Goal: Information Seeking & Learning: Find specific fact

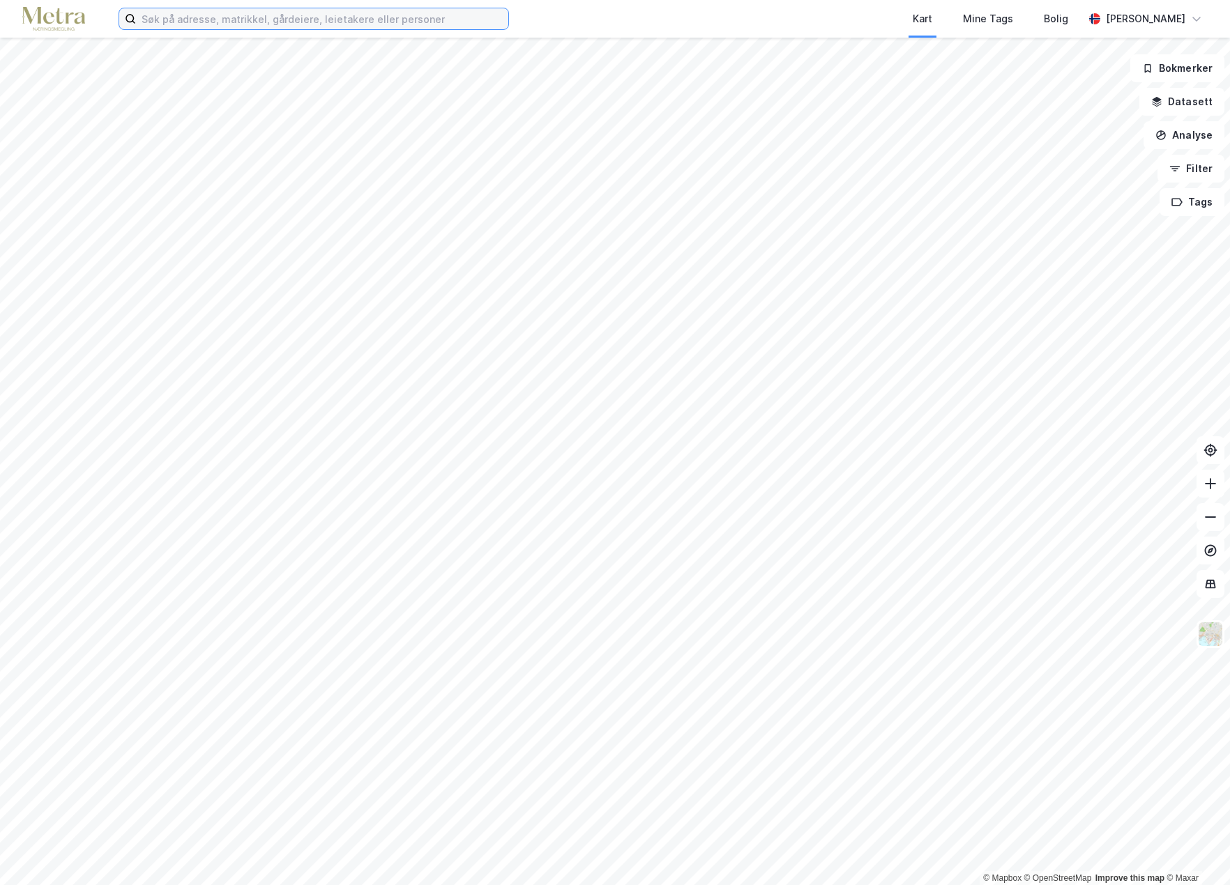
click at [164, 22] on input at bounding box center [322, 18] width 372 height 21
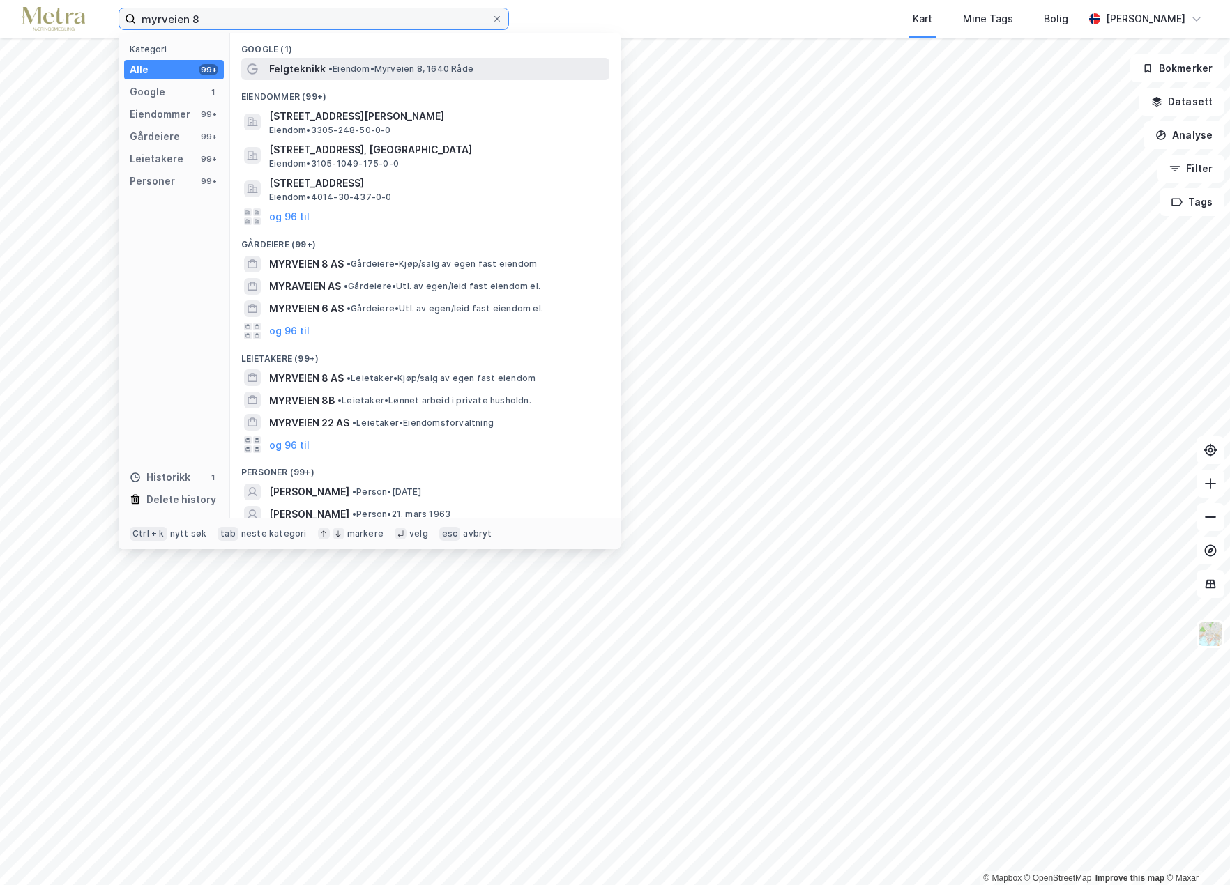
type input "myrveien 8"
click at [316, 70] on span "Felgteknikk" at bounding box center [297, 69] width 56 height 17
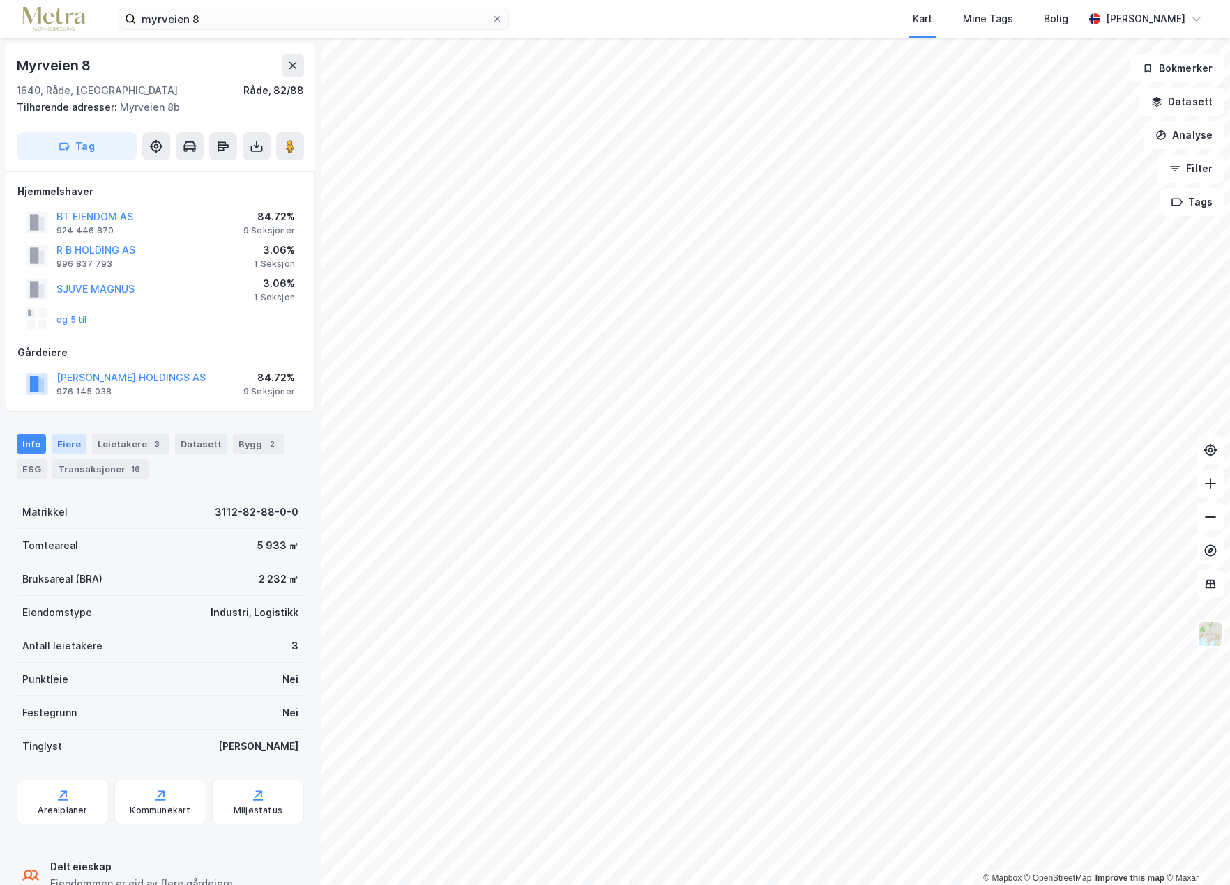
click at [66, 445] on div "Eiere" at bounding box center [69, 444] width 35 height 20
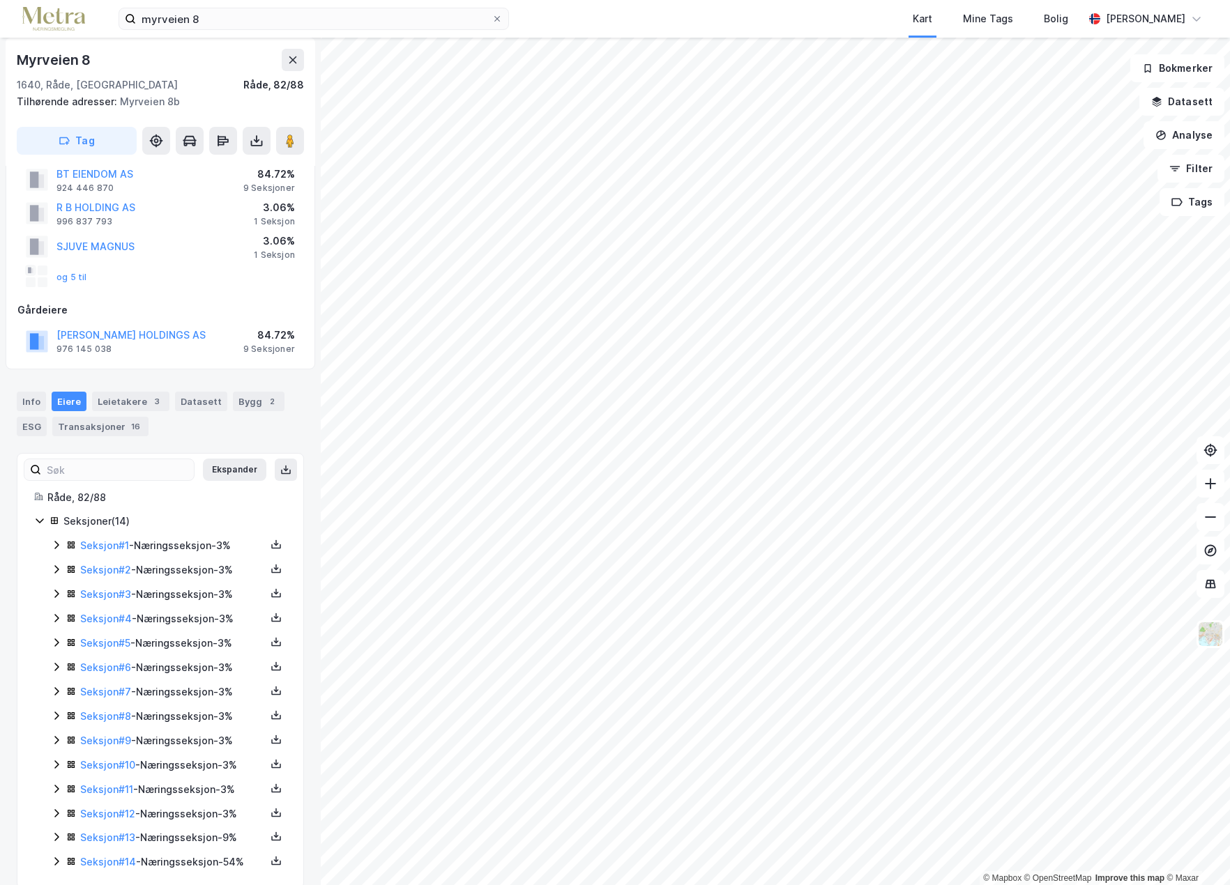
scroll to position [63, 0]
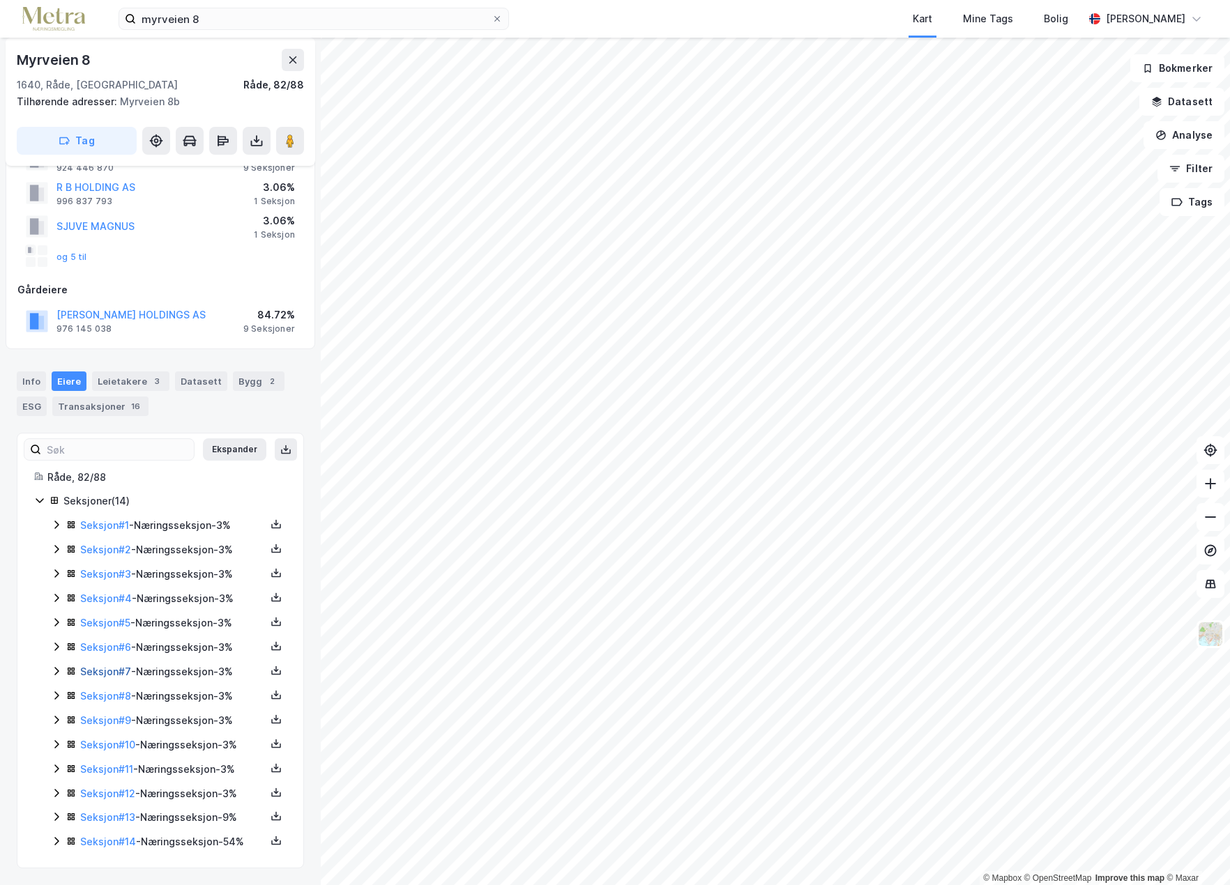
click at [99, 670] on link "Seksjon # 7" at bounding box center [105, 672] width 51 height 12
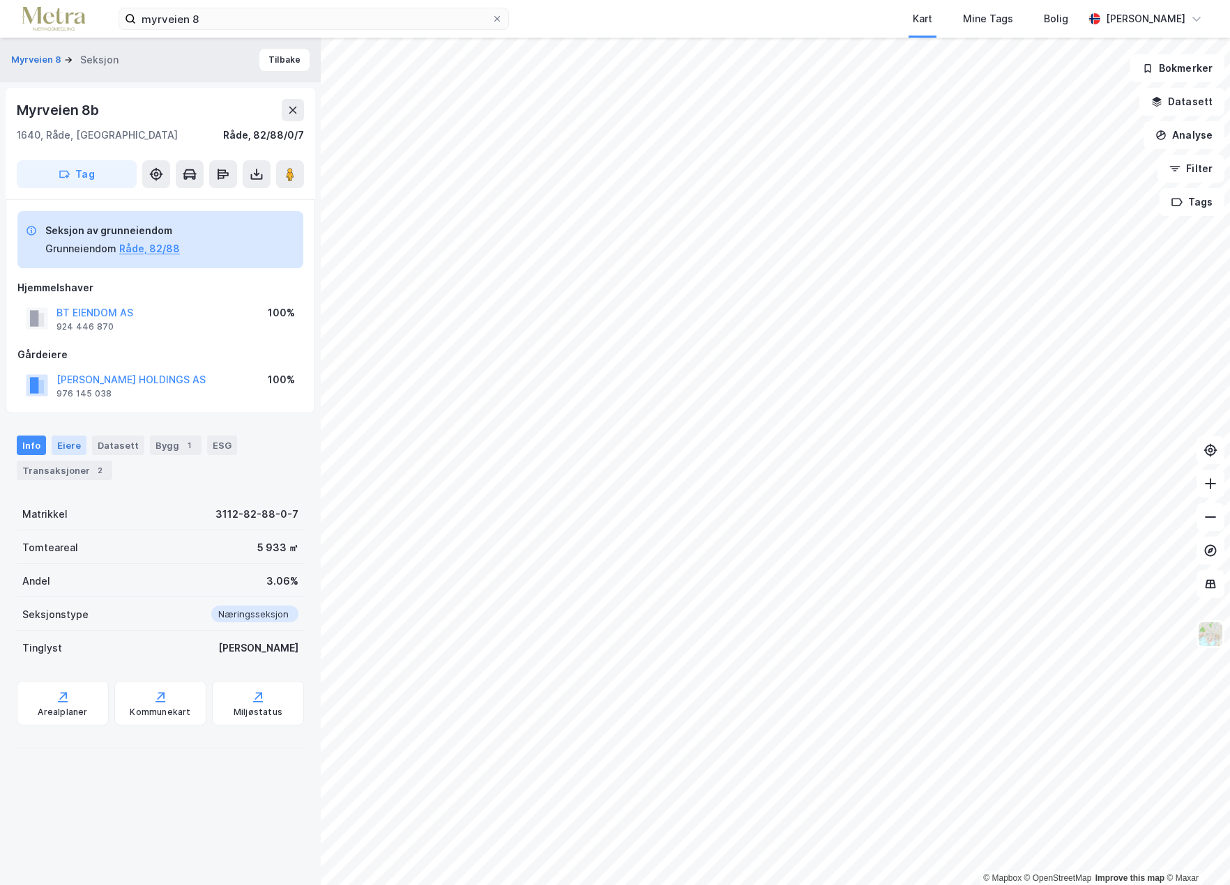
click at [58, 447] on div "Eiere" at bounding box center [69, 446] width 35 height 20
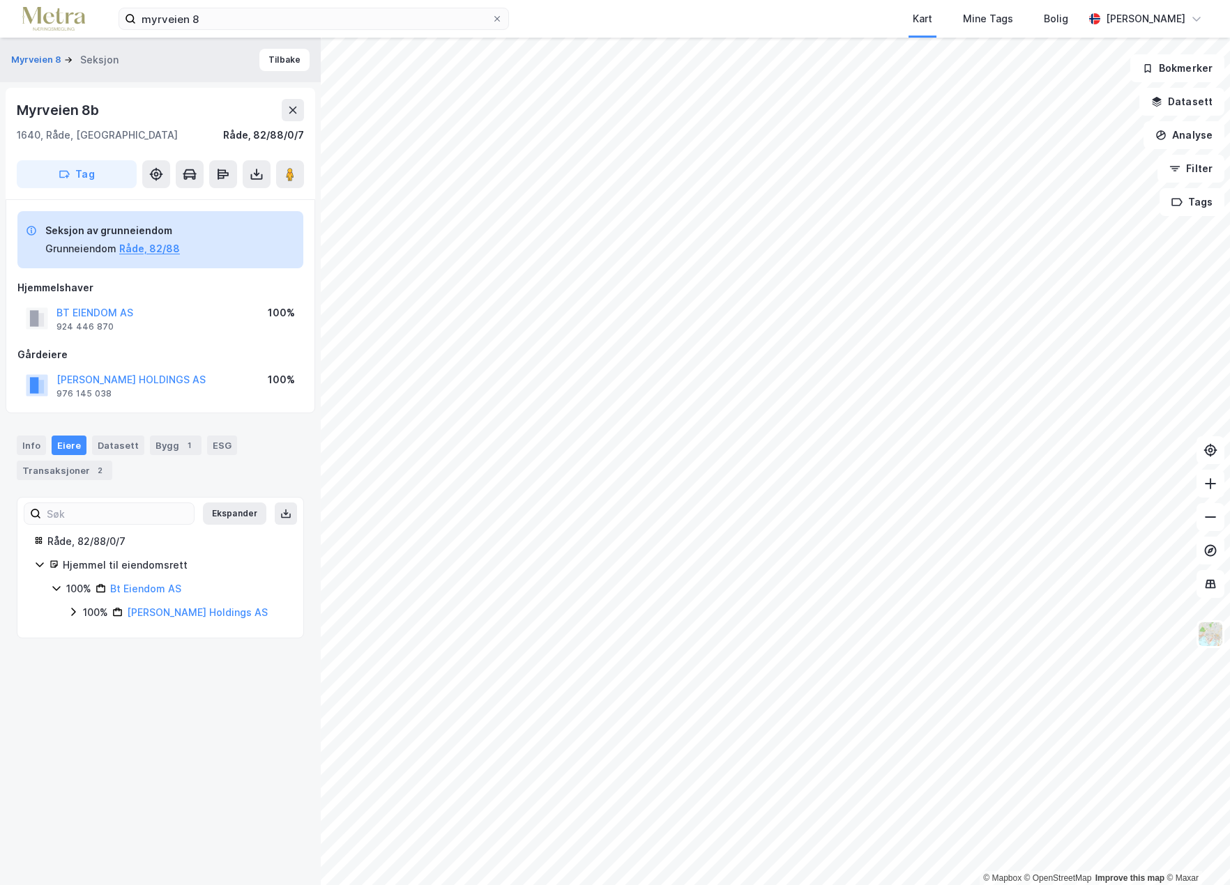
click at [72, 612] on icon at bounding box center [73, 611] width 11 height 11
click at [71, 610] on icon at bounding box center [73, 611] width 11 height 11
click at [26, 449] on div "Info" at bounding box center [31, 446] width 29 height 20
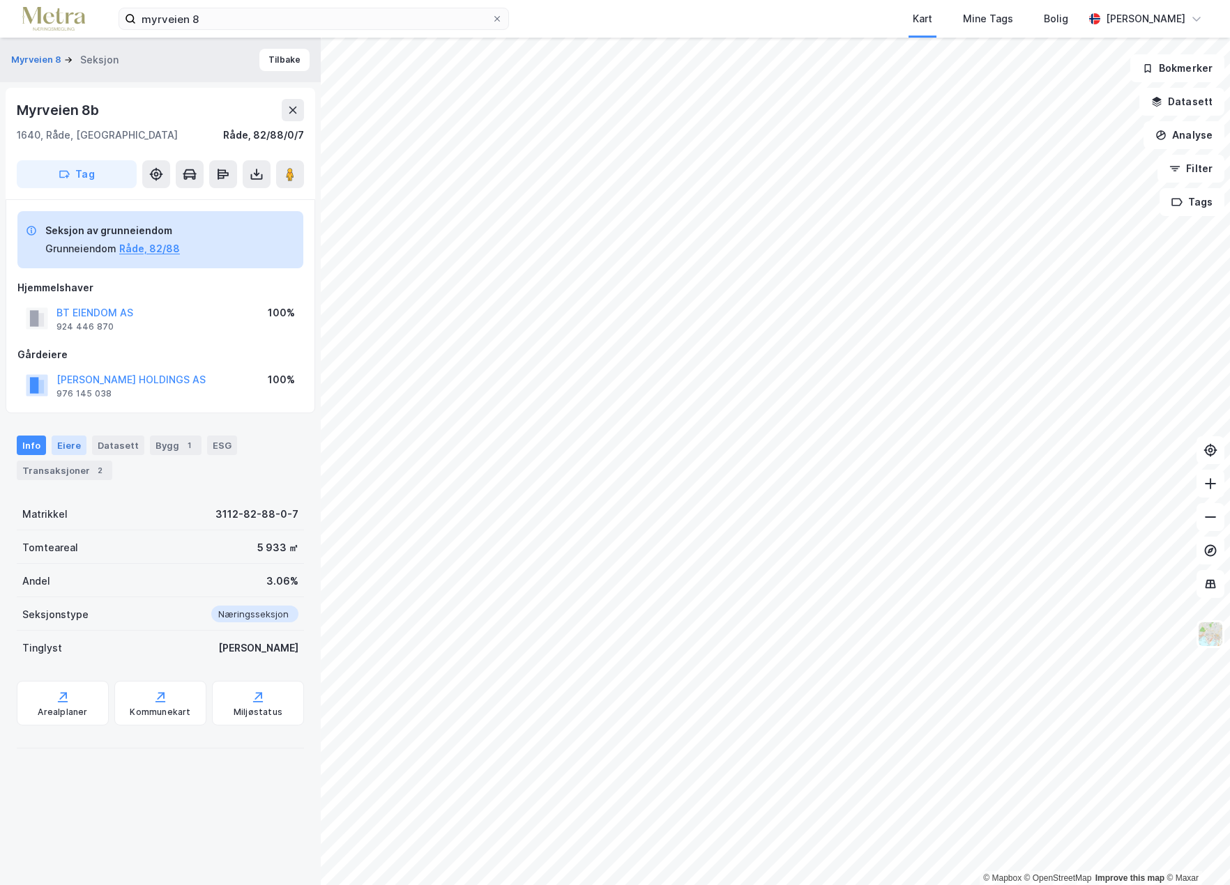
click at [68, 437] on div "Eiere" at bounding box center [69, 446] width 35 height 20
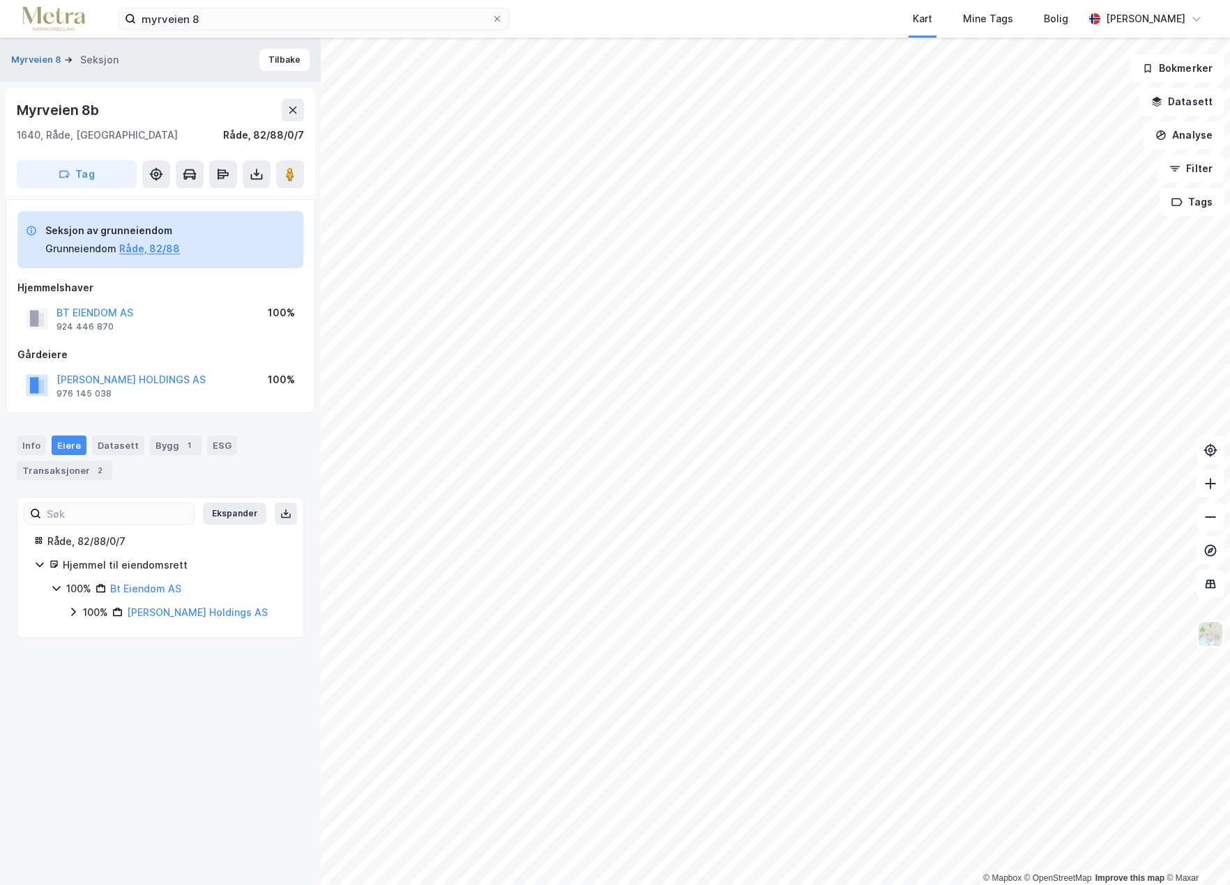
click at [70, 609] on icon at bounding box center [73, 611] width 11 height 11
click at [39, 558] on div "Hjemmel til eiendomsrett" at bounding box center [160, 565] width 252 height 17
click at [35, 442] on div "Info" at bounding box center [31, 446] width 29 height 20
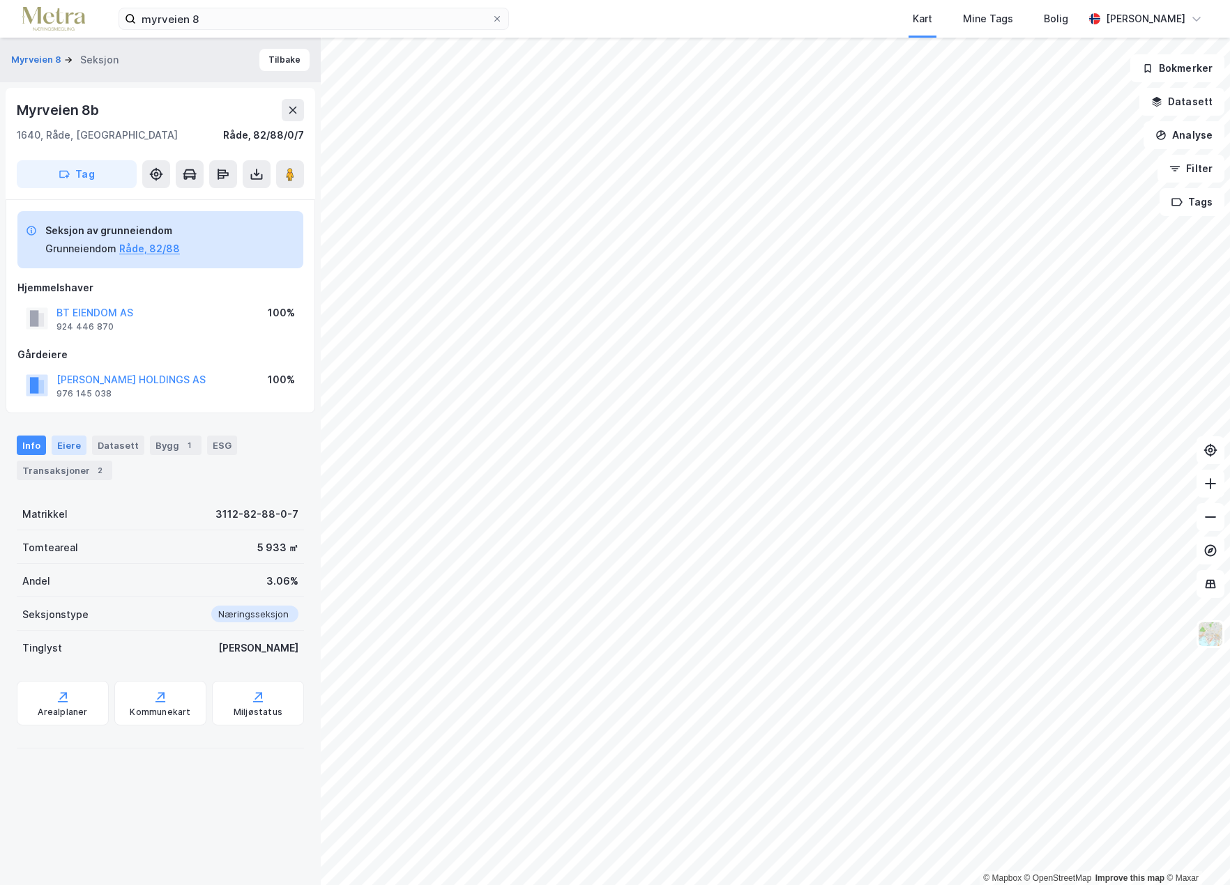
click at [63, 442] on div "Eiere" at bounding box center [69, 446] width 35 height 20
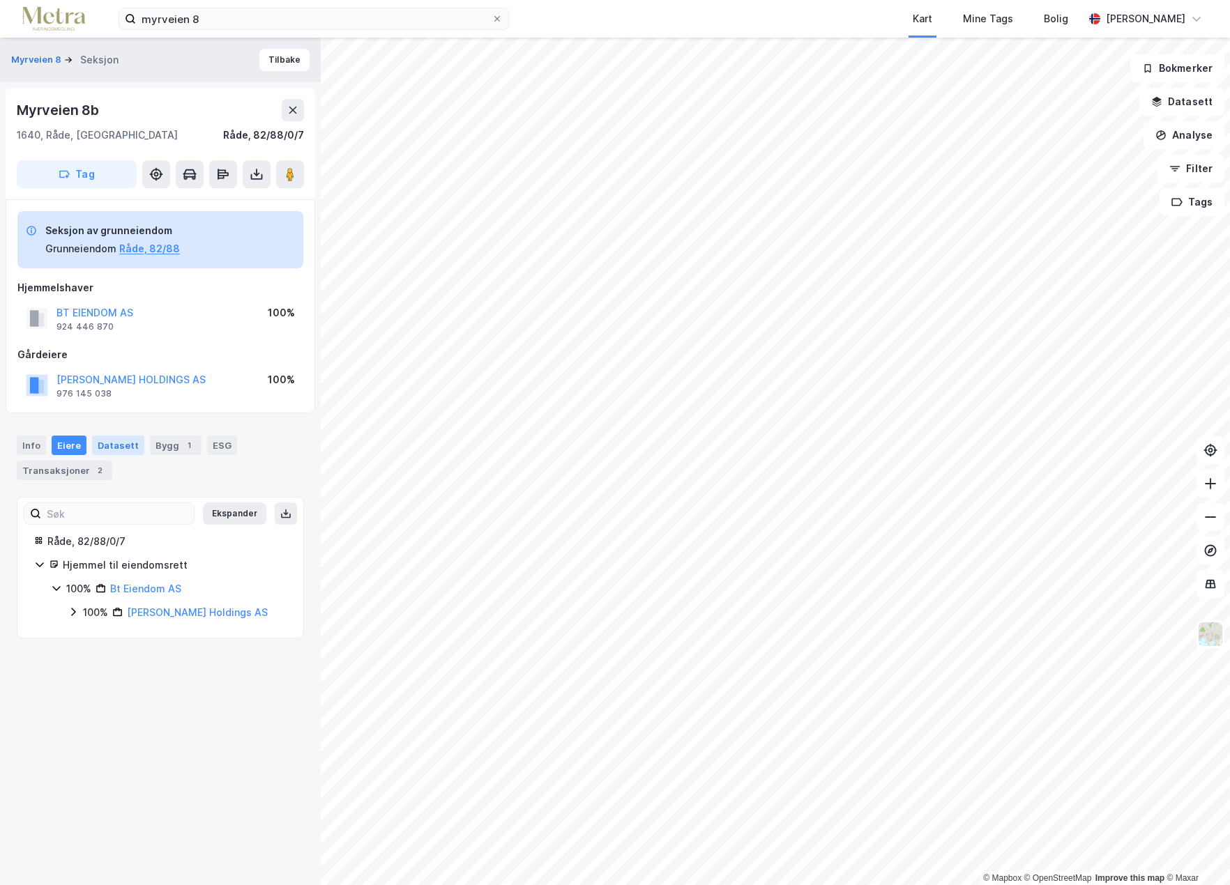
click at [96, 443] on div "Datasett" at bounding box center [118, 446] width 52 height 20
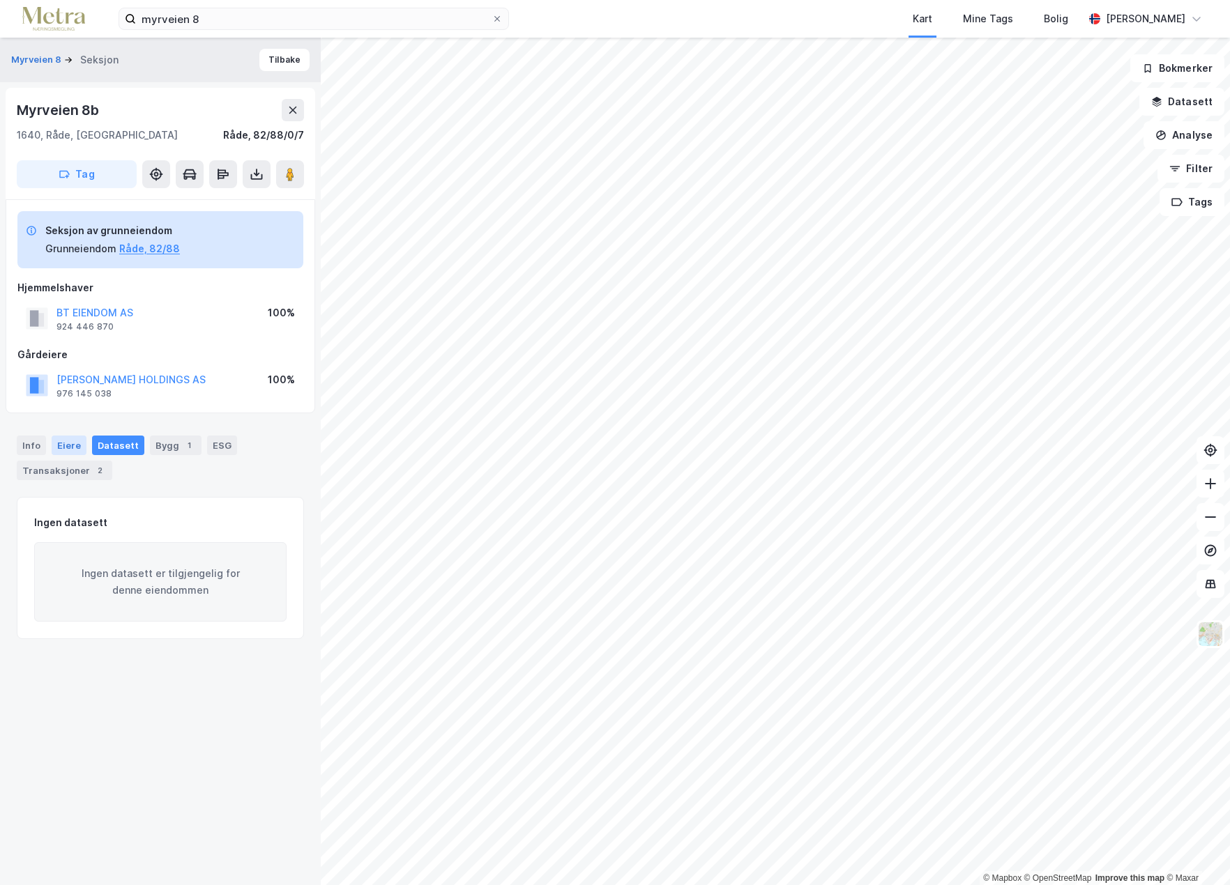
click at [77, 445] on div "Eiere" at bounding box center [69, 446] width 35 height 20
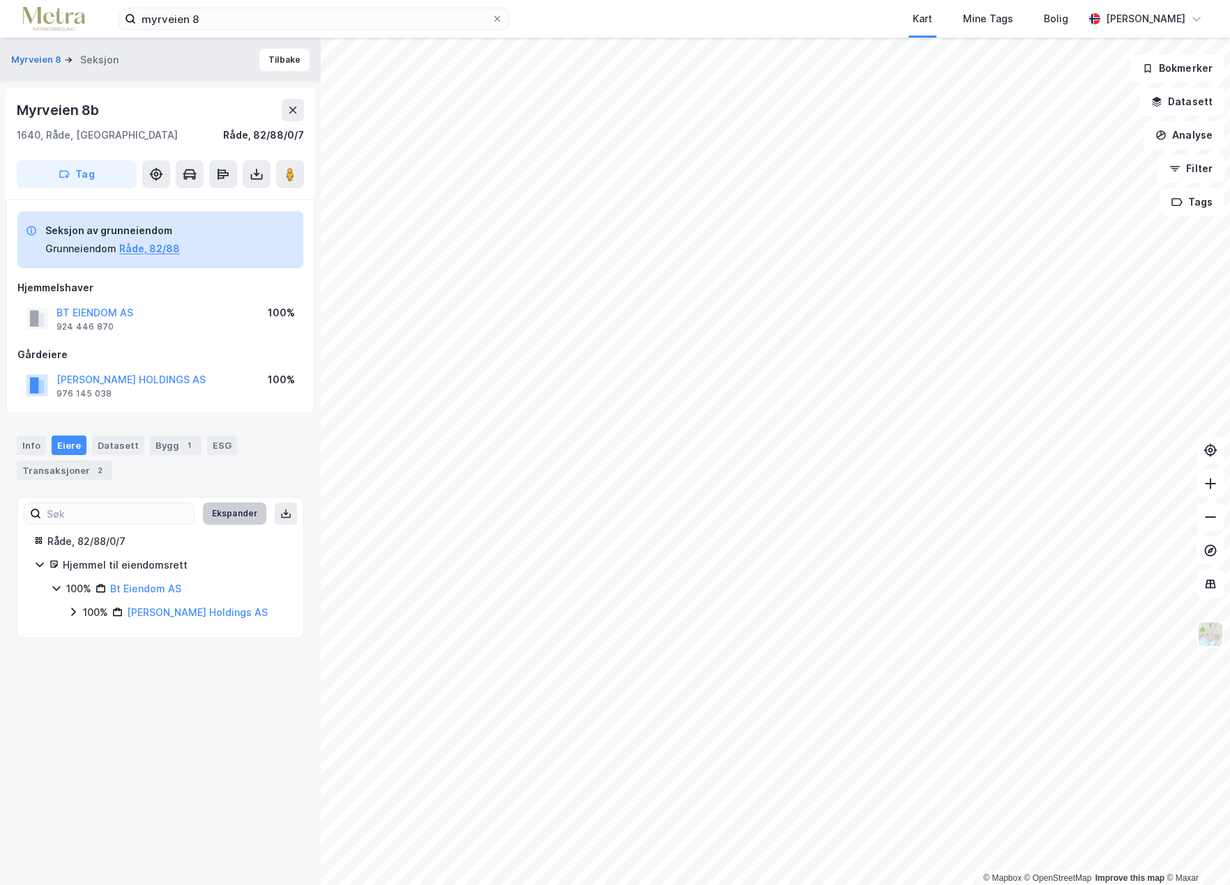
click at [213, 510] on button "Ekspander" at bounding box center [234, 514] width 63 height 22
click at [31, 452] on div "Info" at bounding box center [31, 446] width 29 height 20
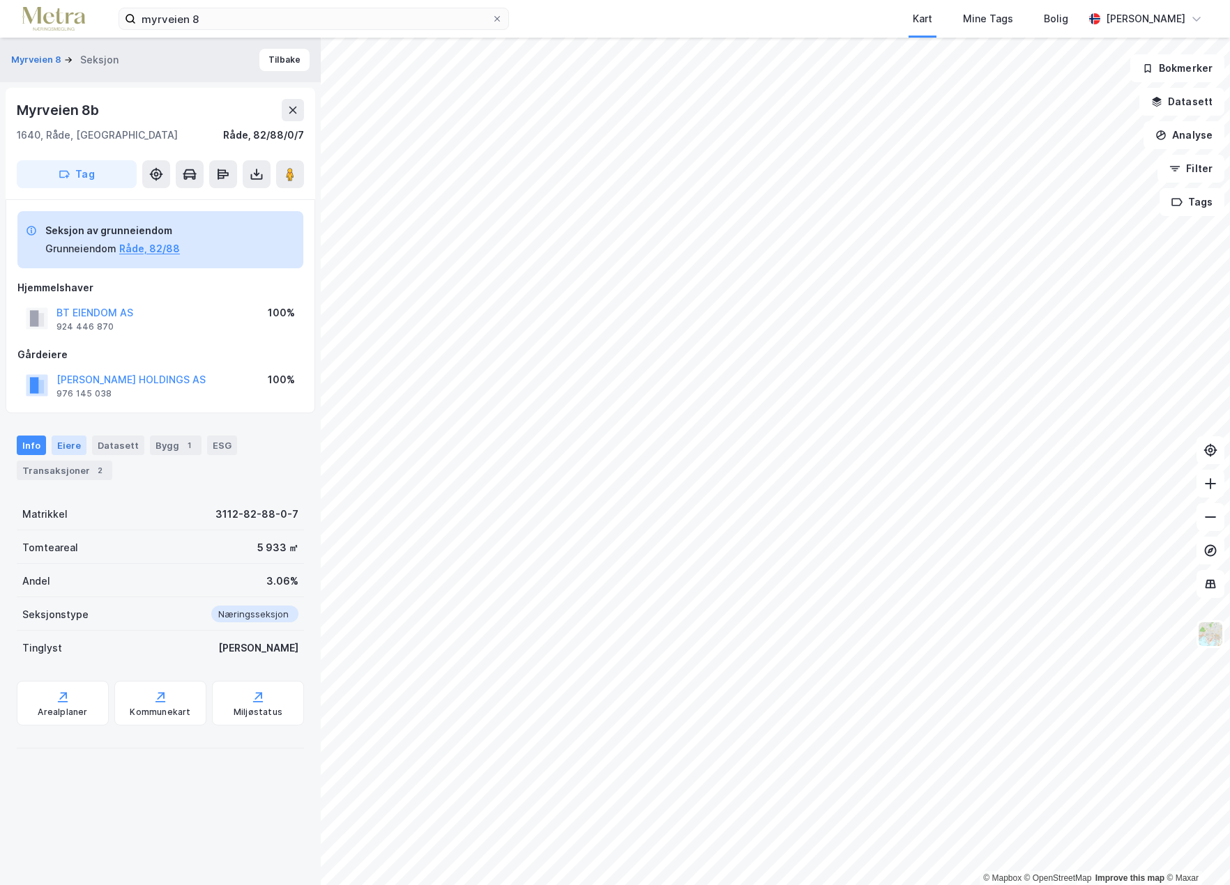
click at [60, 446] on div "Eiere" at bounding box center [69, 446] width 35 height 20
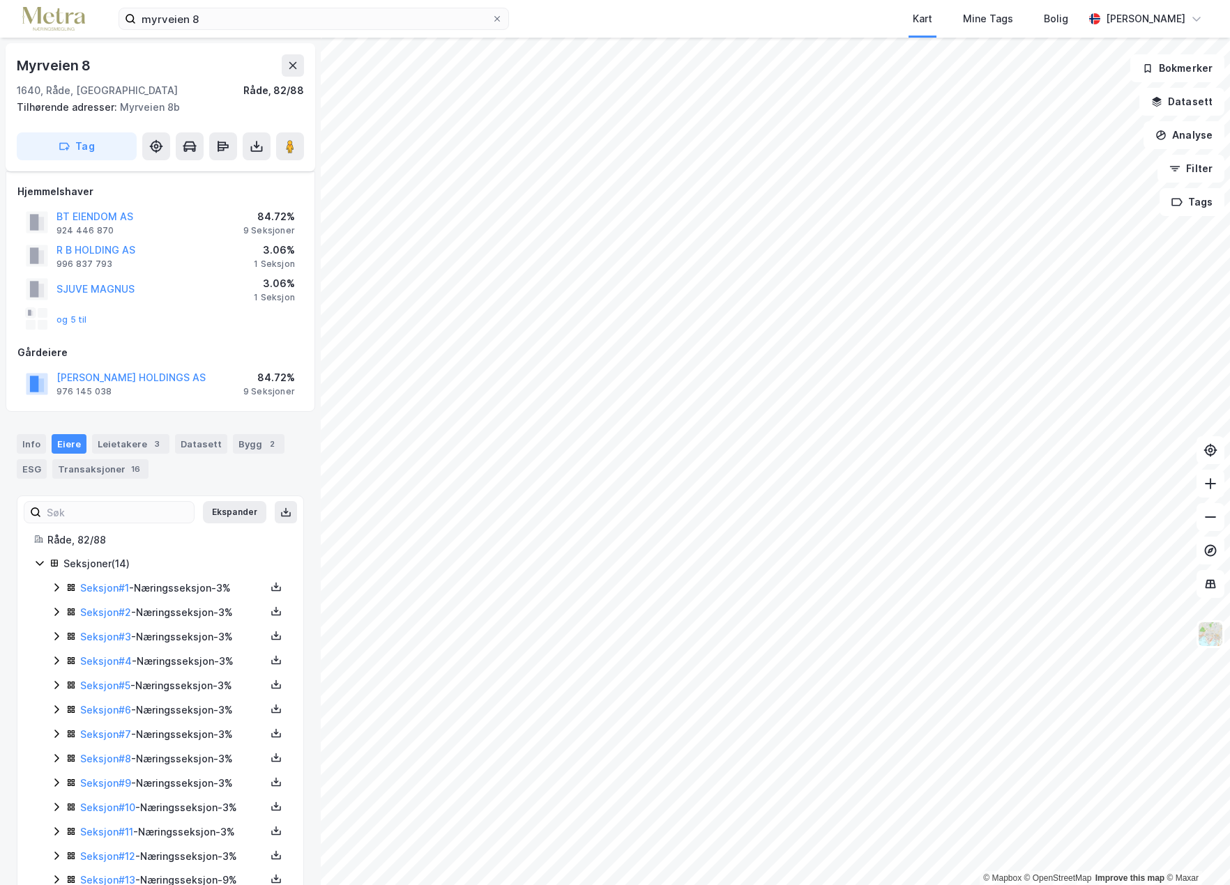
scroll to position [63, 0]
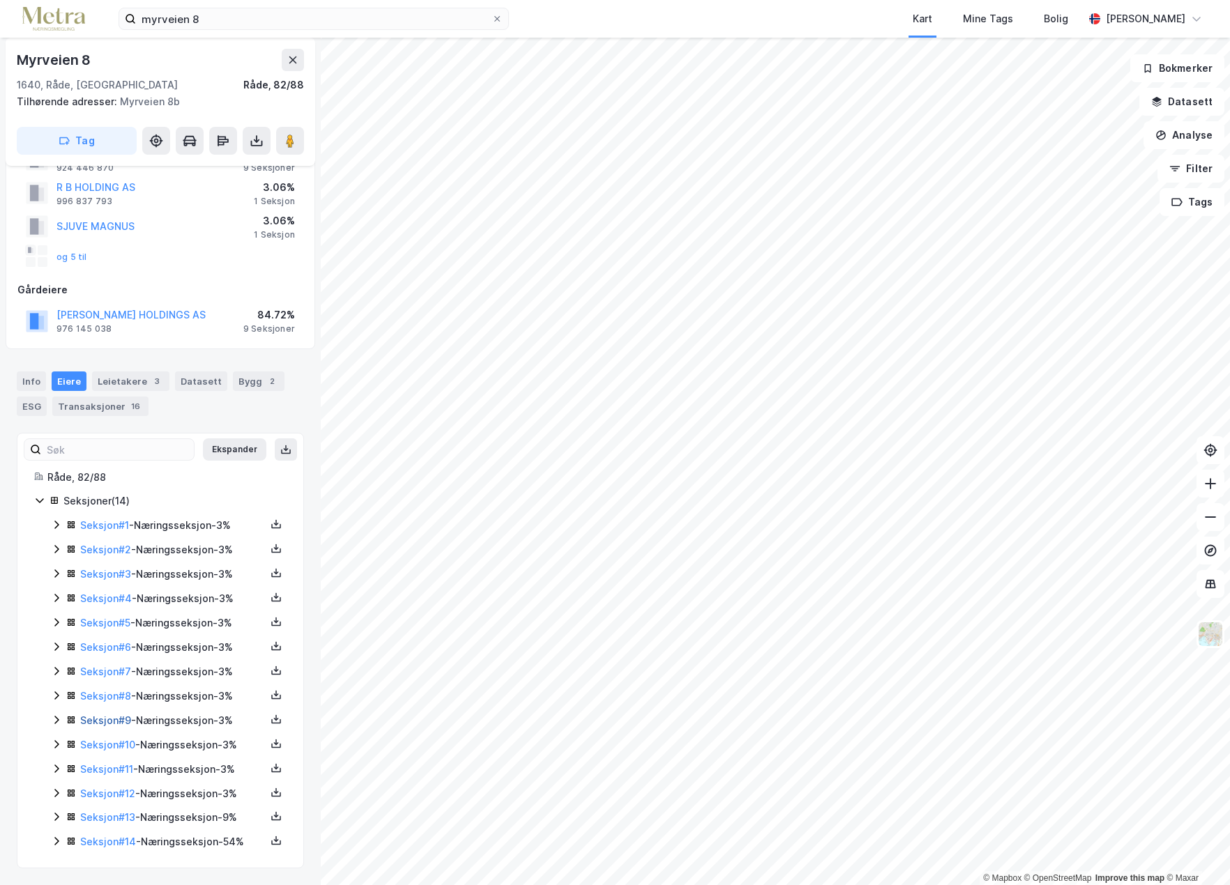
click at [98, 719] on link "Seksjon # 9" at bounding box center [105, 721] width 51 height 12
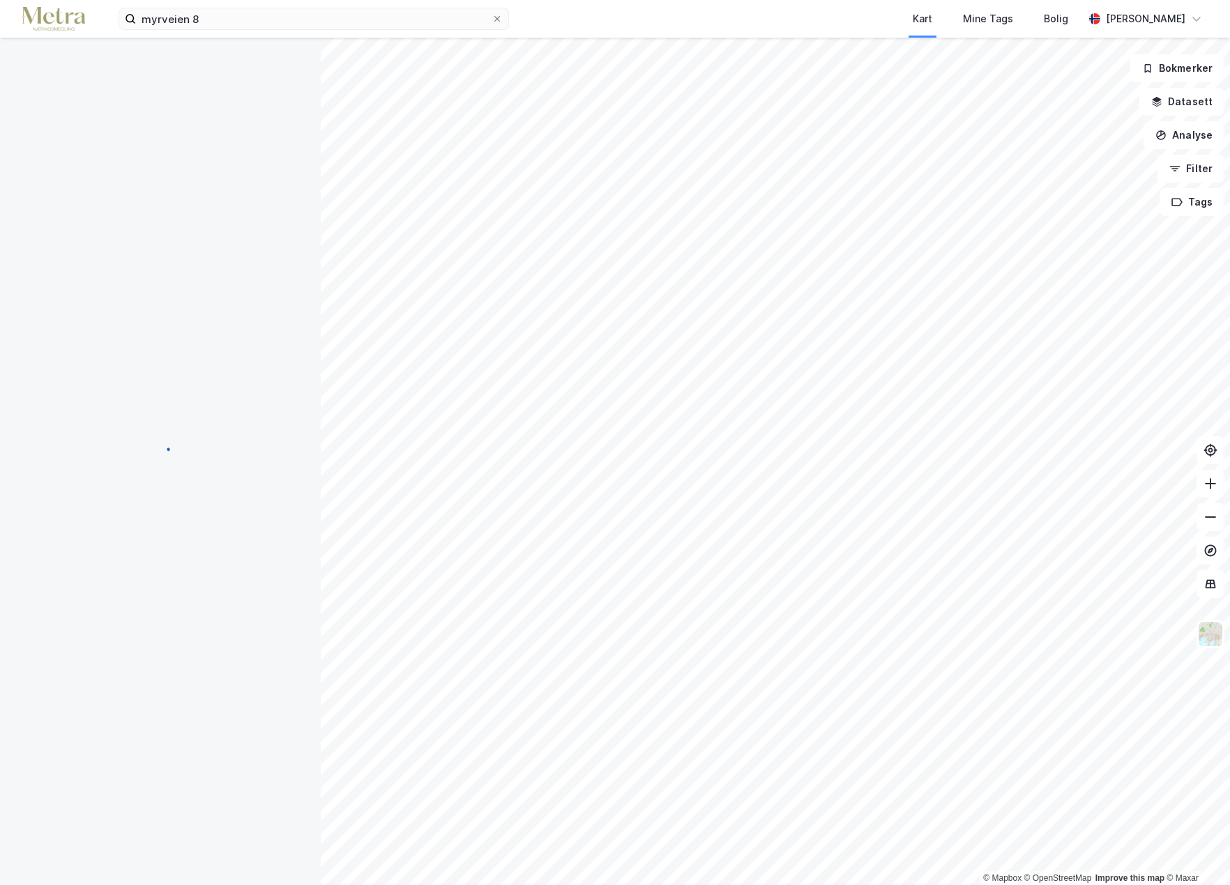
scroll to position [45, 0]
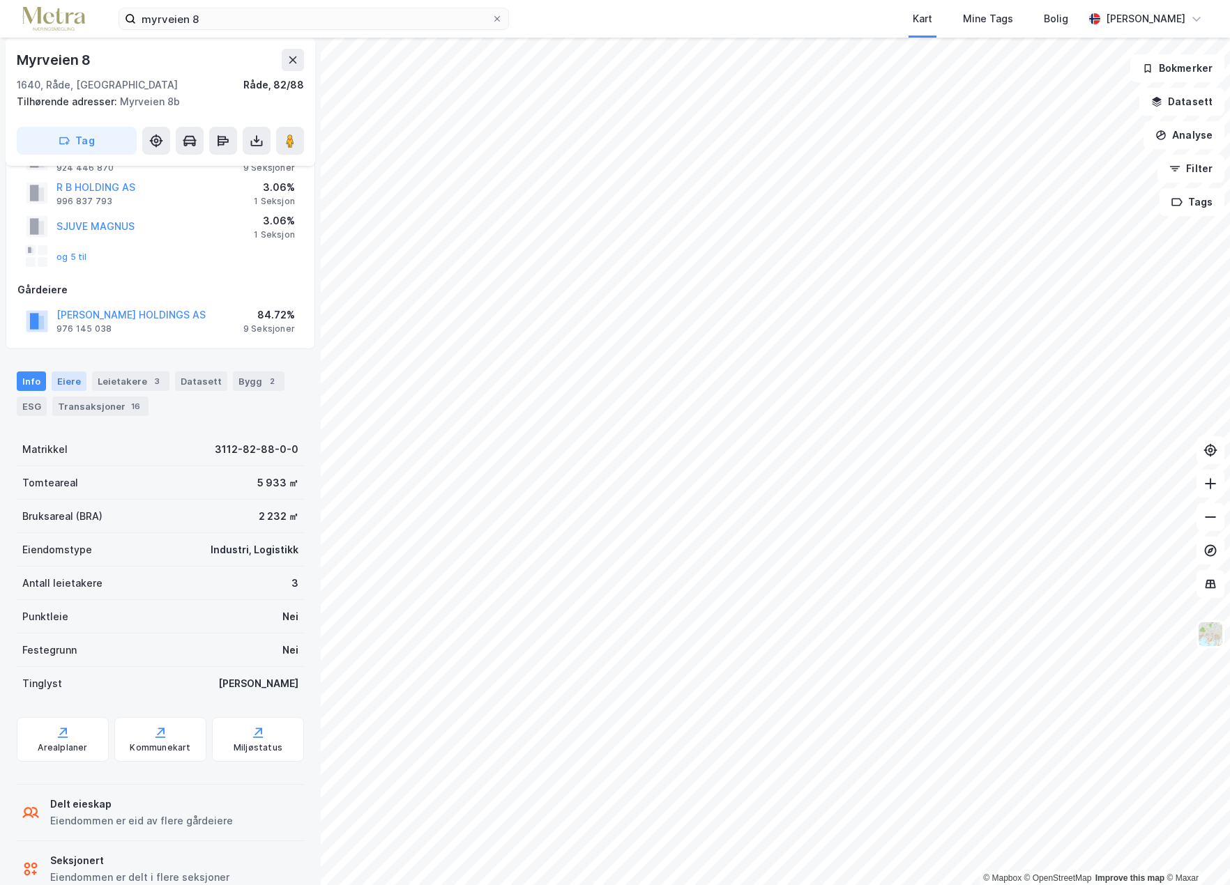
click at [63, 378] on div "Eiere" at bounding box center [69, 382] width 35 height 20
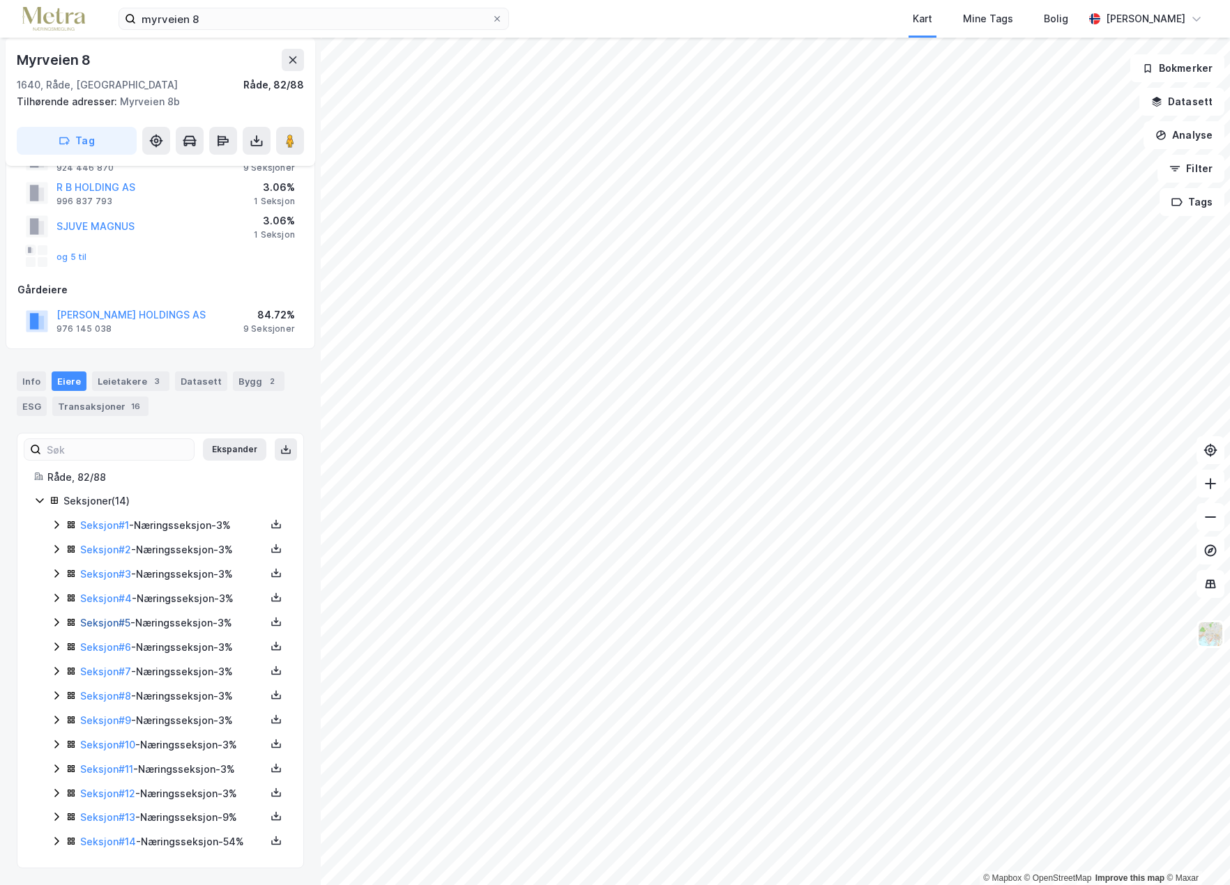
click at [116, 624] on link "Seksjon # 5" at bounding box center [105, 623] width 50 height 12
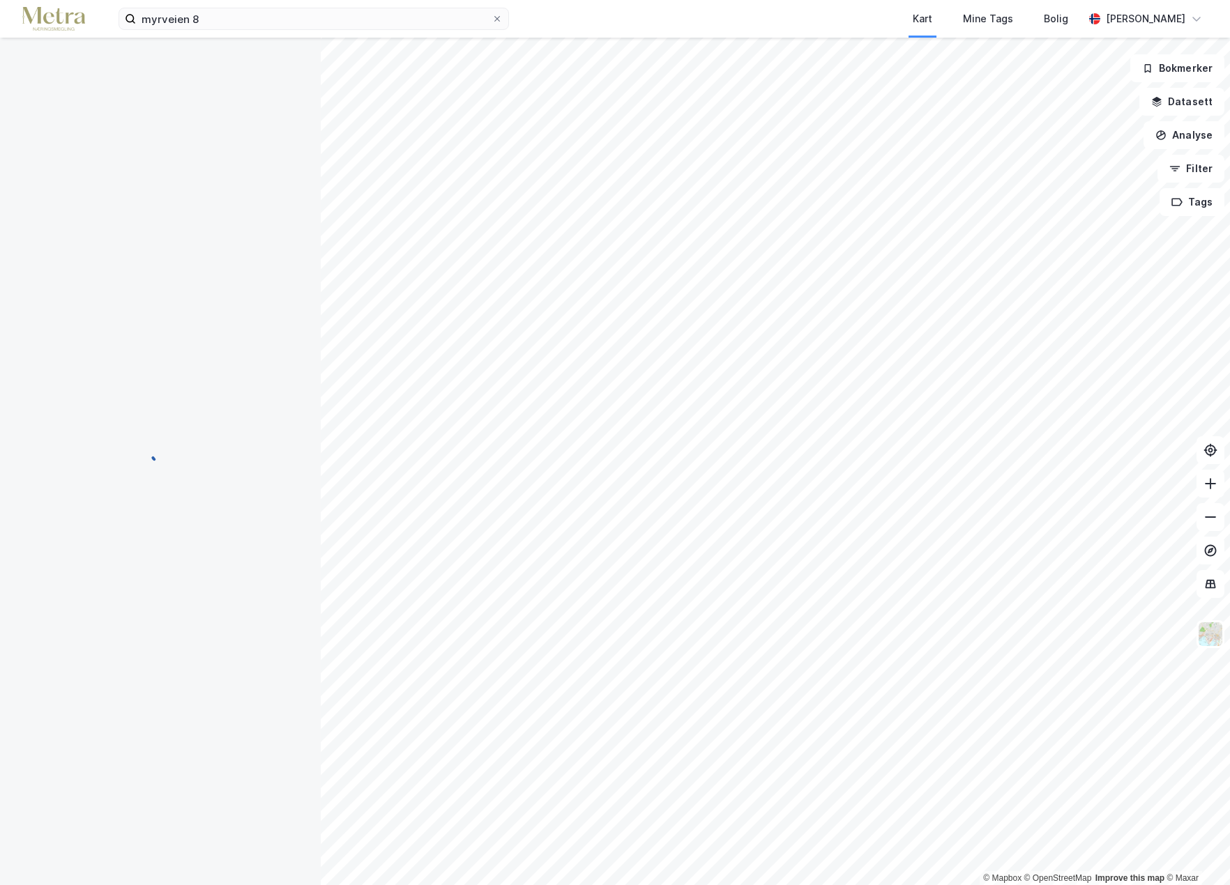
scroll to position [45, 0]
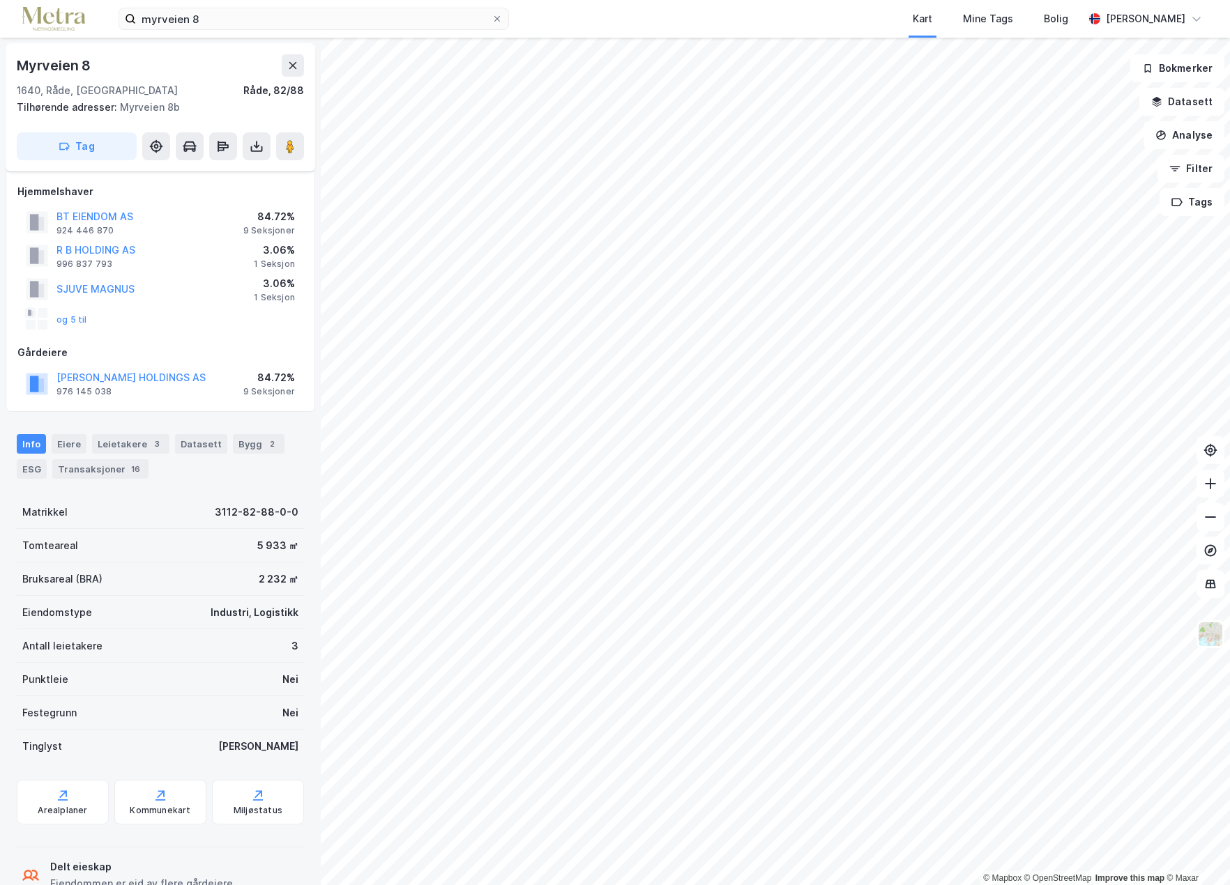
scroll to position [63, 0]
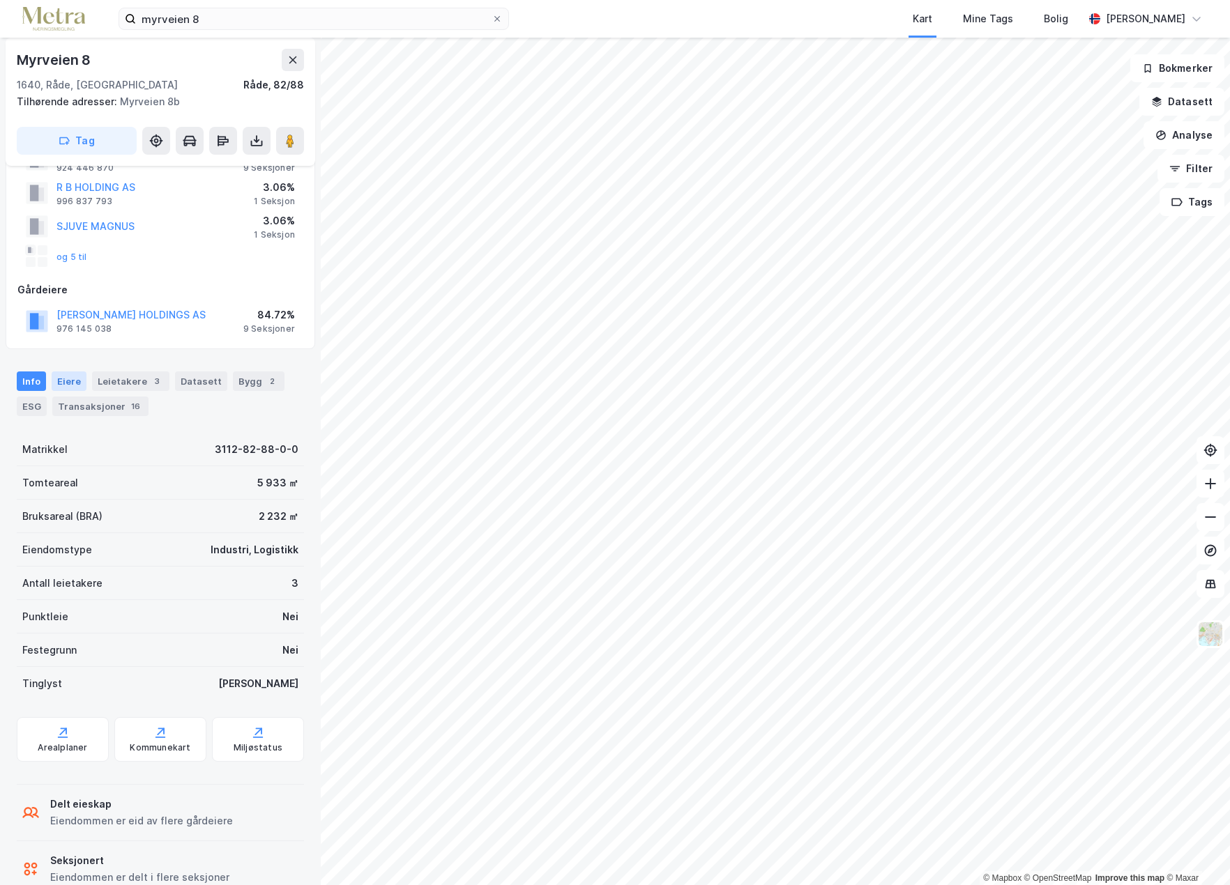
click at [66, 379] on div "Eiere" at bounding box center [69, 382] width 35 height 20
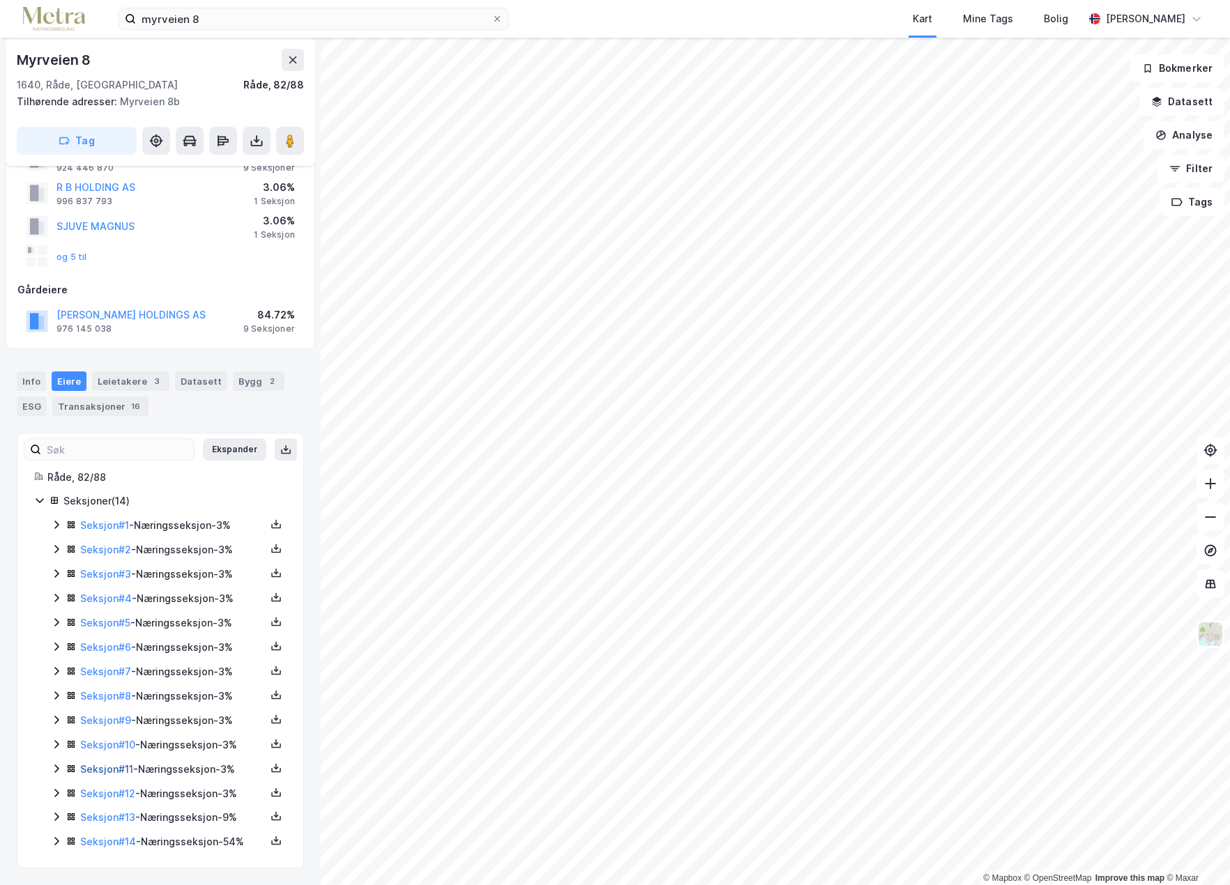
click at [112, 770] on link "Seksjon # 11" at bounding box center [106, 769] width 53 height 12
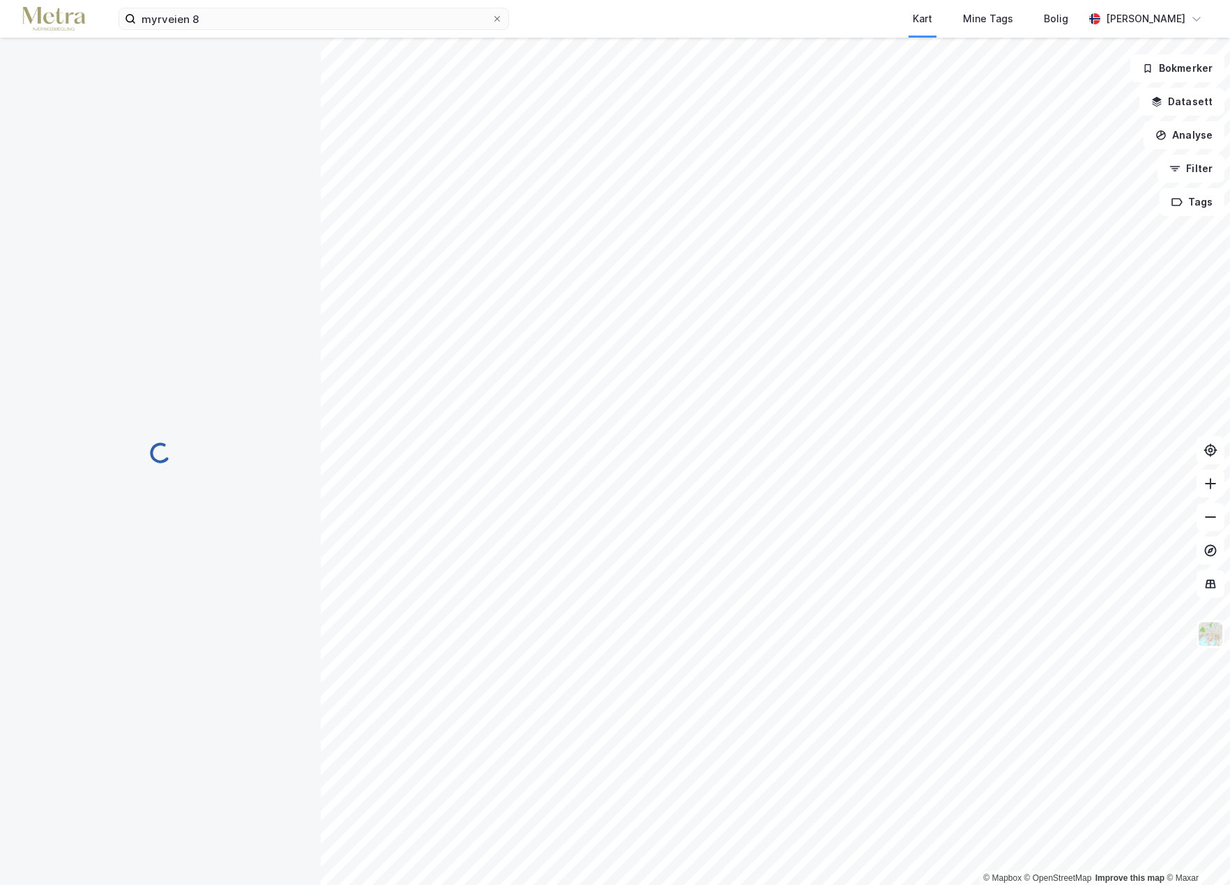
scroll to position [45, 0]
